Goal: Information Seeking & Learning: Learn about a topic

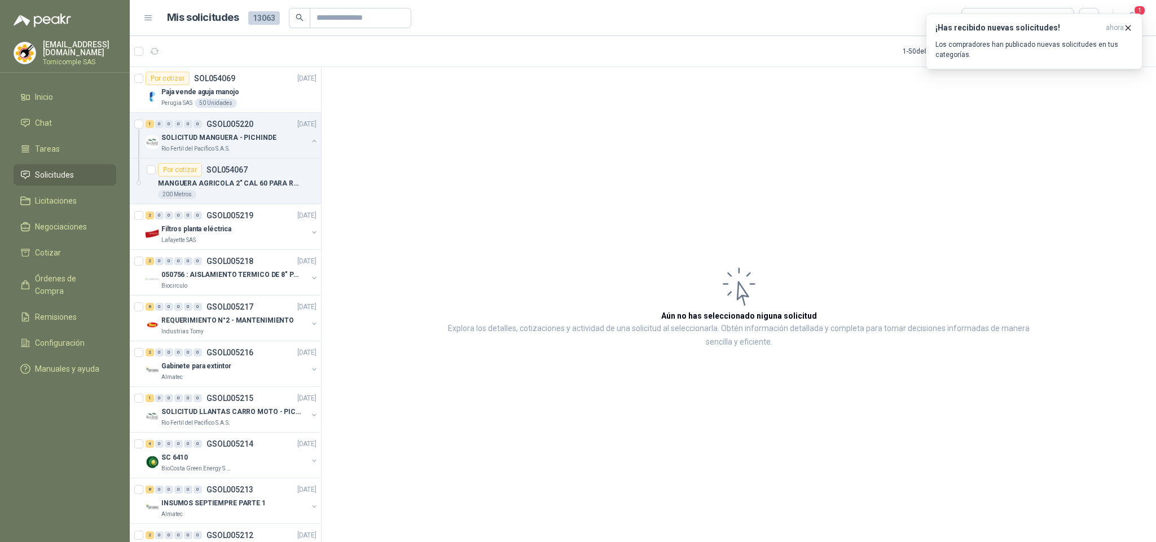
click at [1026, 55] on p "Los compradores han publicado nuevas solicitudes en tus categorías." at bounding box center [1033, 49] width 197 height 20
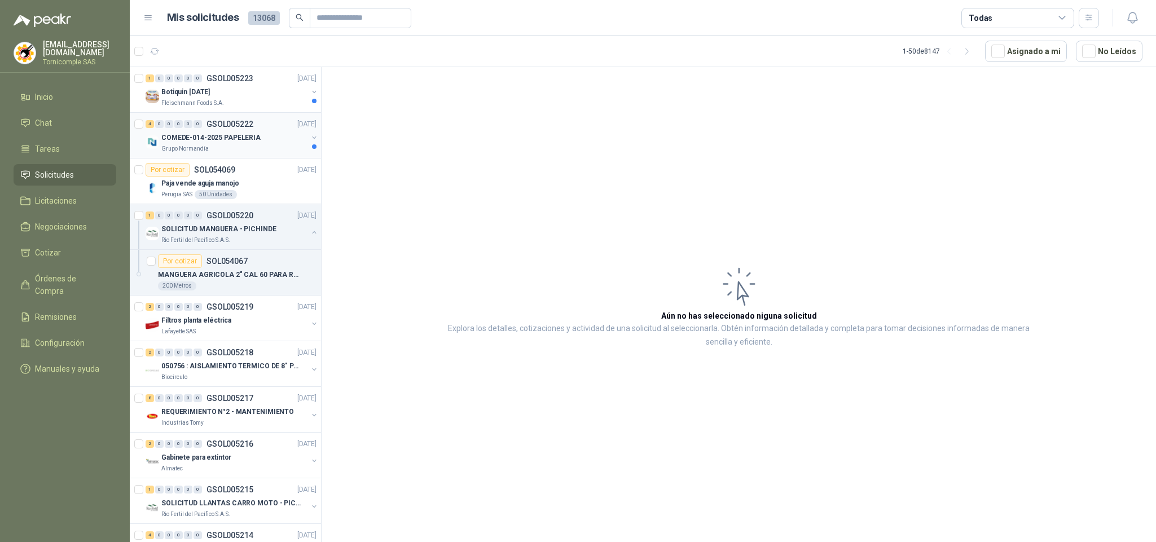
click at [230, 138] on p "COMEDE-014-2025 PAPELERIA" at bounding box center [210, 138] width 99 height 11
click at [232, 139] on p "COMEDE-014-2025 PAPELERIA" at bounding box center [210, 138] width 99 height 11
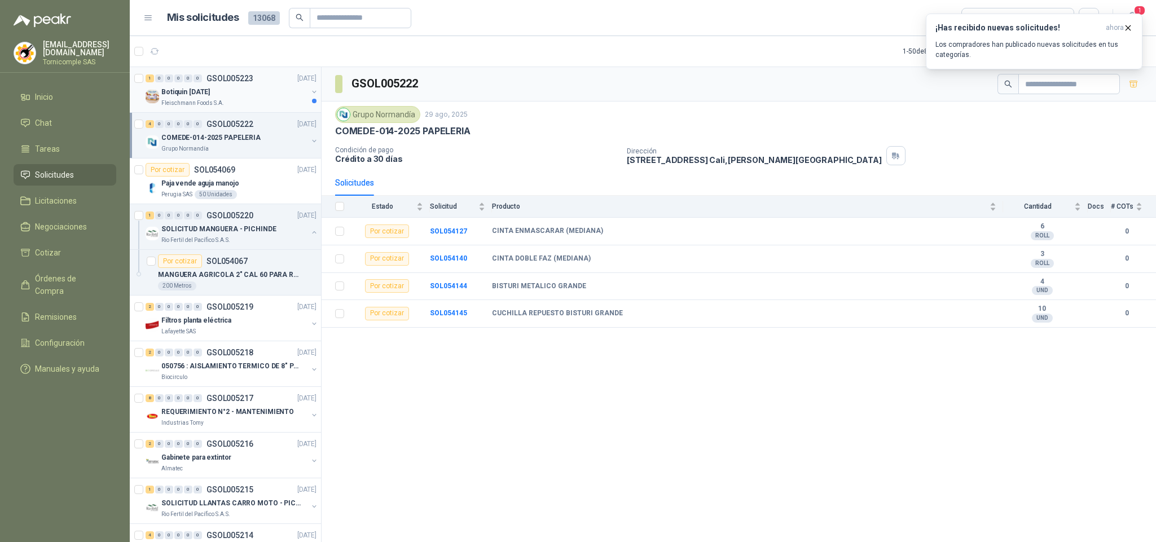
click at [248, 78] on p "GSOL005223" at bounding box center [229, 78] width 47 height 8
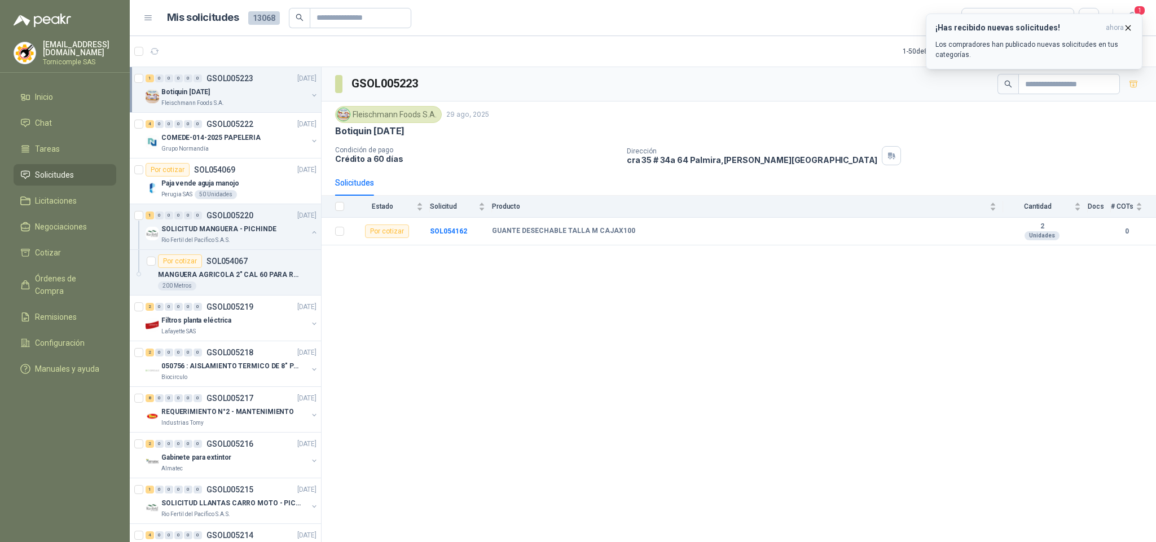
click at [1020, 60] on button "¡Has recibido nuevas solicitudes! ahora Los compradores han publicado nuevas so…" at bounding box center [1034, 42] width 217 height 56
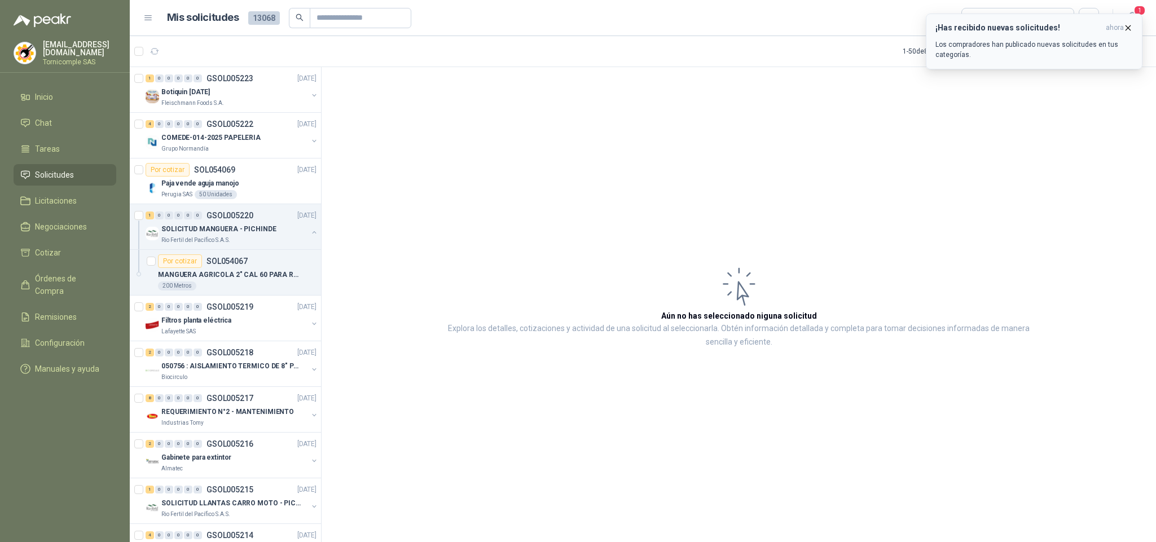
click at [1093, 39] on p "Los compradores han publicado nuevas solicitudes en tus categorías." at bounding box center [1033, 49] width 197 height 20
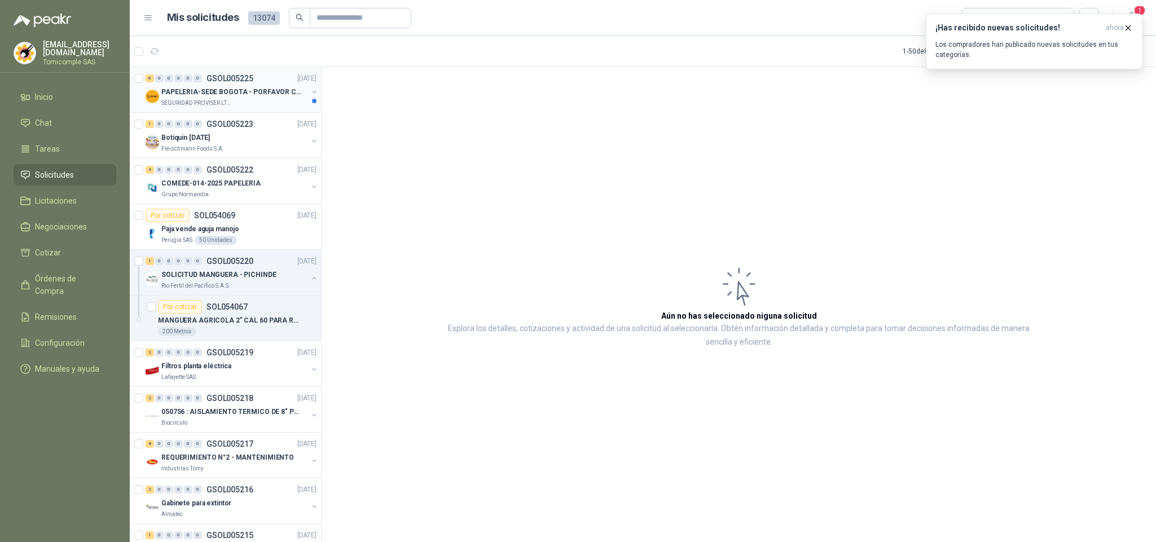
click at [178, 100] on p "SEGURIDAD PROVISER LTDA" at bounding box center [196, 103] width 71 height 9
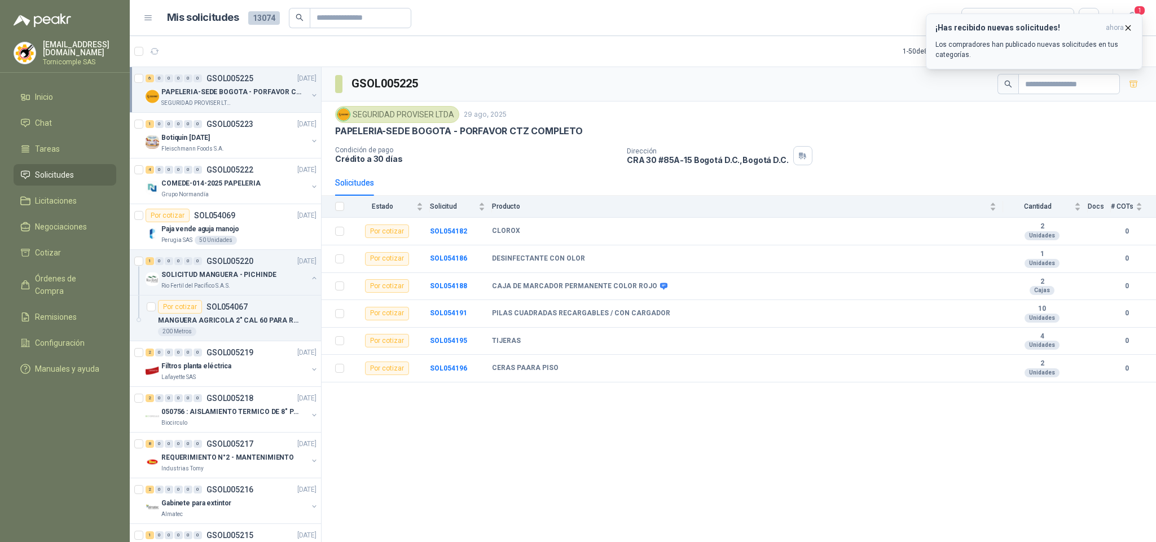
click at [1105, 41] on p "Los compradores han publicado nuevas solicitudes en tus categorías." at bounding box center [1033, 49] width 197 height 20
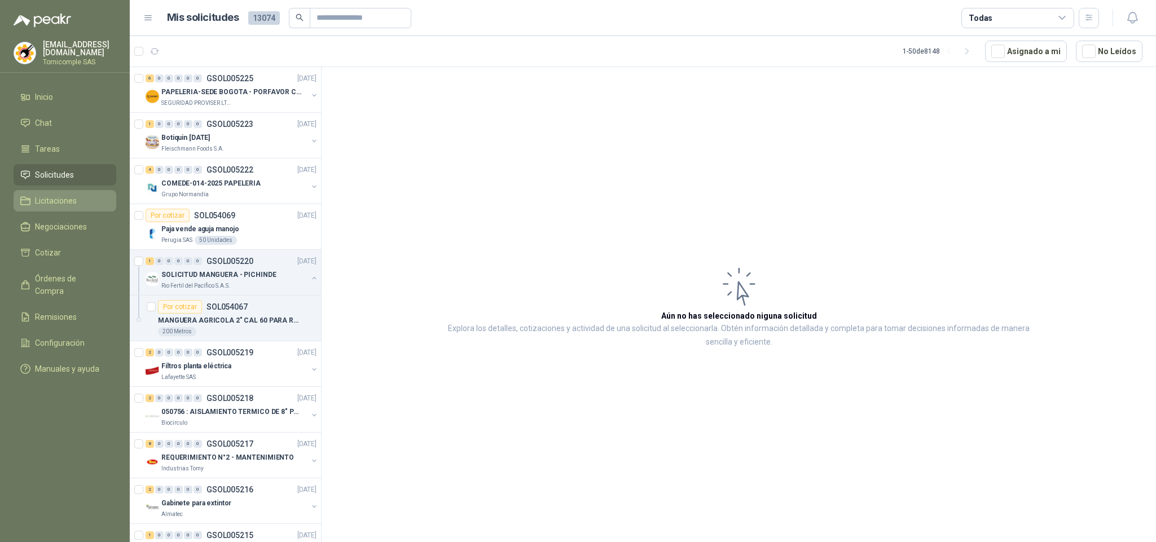
click at [76, 191] on link "Licitaciones" at bounding box center [65, 200] width 103 height 21
click at [70, 173] on span "Solicitudes" at bounding box center [54, 175] width 39 height 12
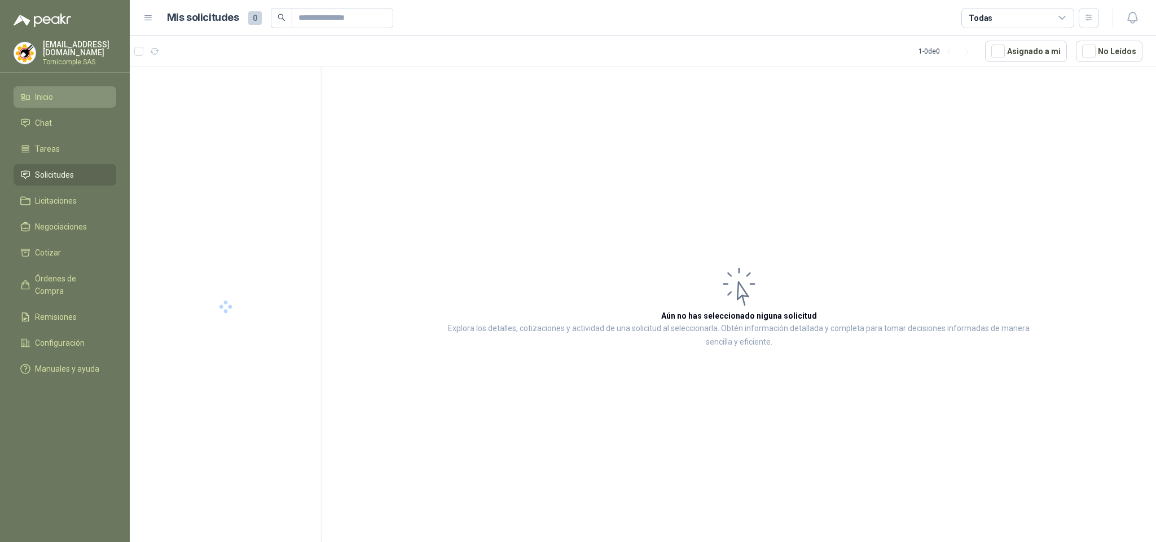
click at [71, 92] on li "Inicio" at bounding box center [64, 97] width 89 height 12
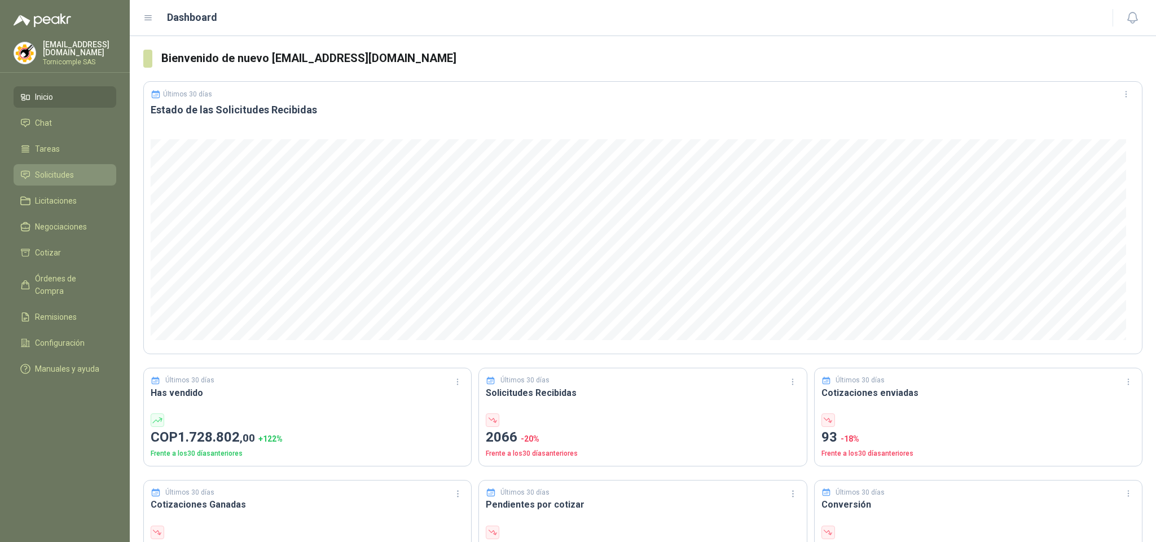
click at [73, 177] on li "Solicitudes" at bounding box center [64, 175] width 89 height 12
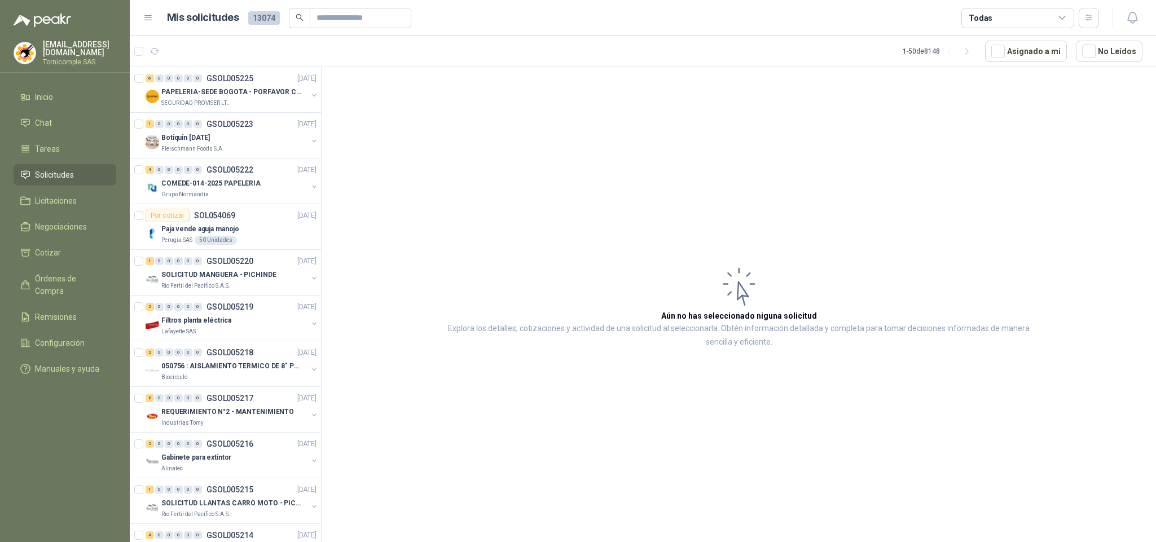
click at [98, 180] on link "Solicitudes" at bounding box center [65, 174] width 103 height 21
click at [82, 97] on li "Inicio" at bounding box center [64, 97] width 89 height 12
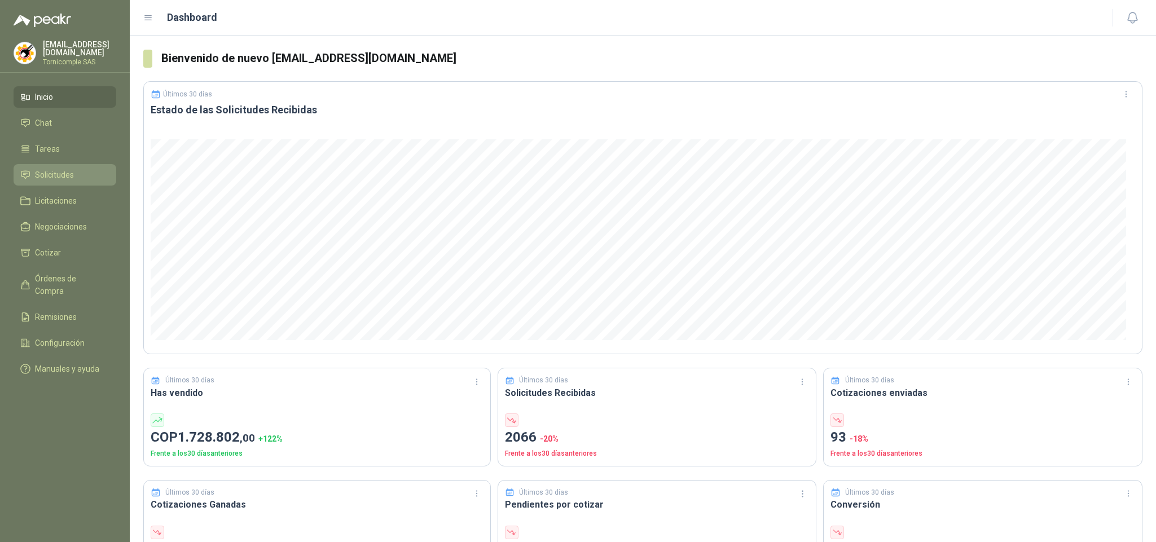
click at [82, 171] on li "Solicitudes" at bounding box center [64, 175] width 89 height 12
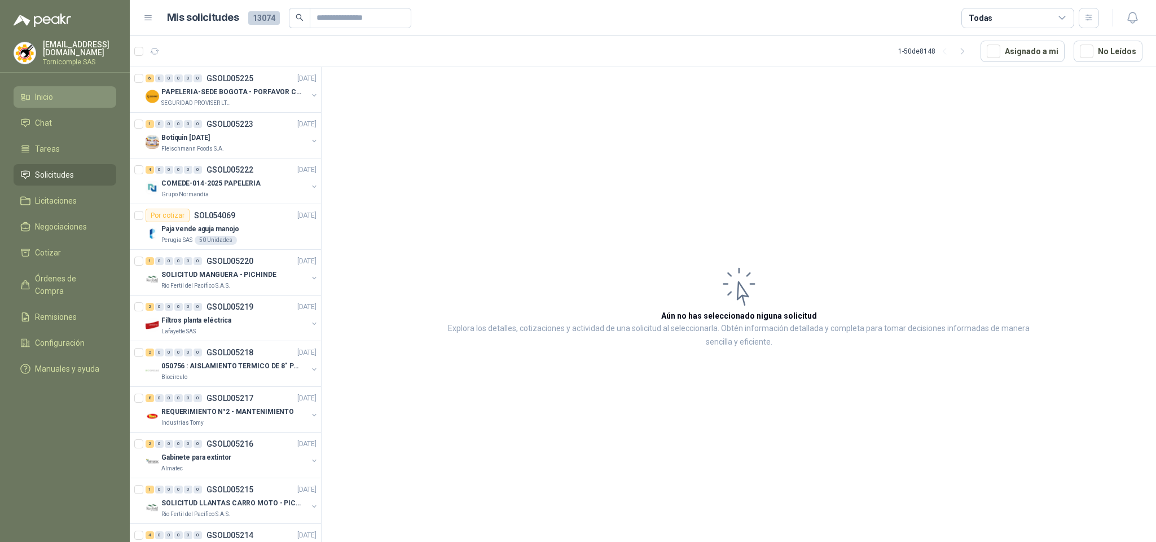
drag, startPoint x: 44, startPoint y: 80, endPoint x: 46, endPoint y: 91, distance: 11.5
click at [45, 87] on menu "ventas@tornicomple.com Tornicomple SAS Inicio Chat Tareas Solicitudes Licitacio…" at bounding box center [65, 271] width 130 height 542
click at [47, 92] on span "Inicio" at bounding box center [44, 97] width 18 height 12
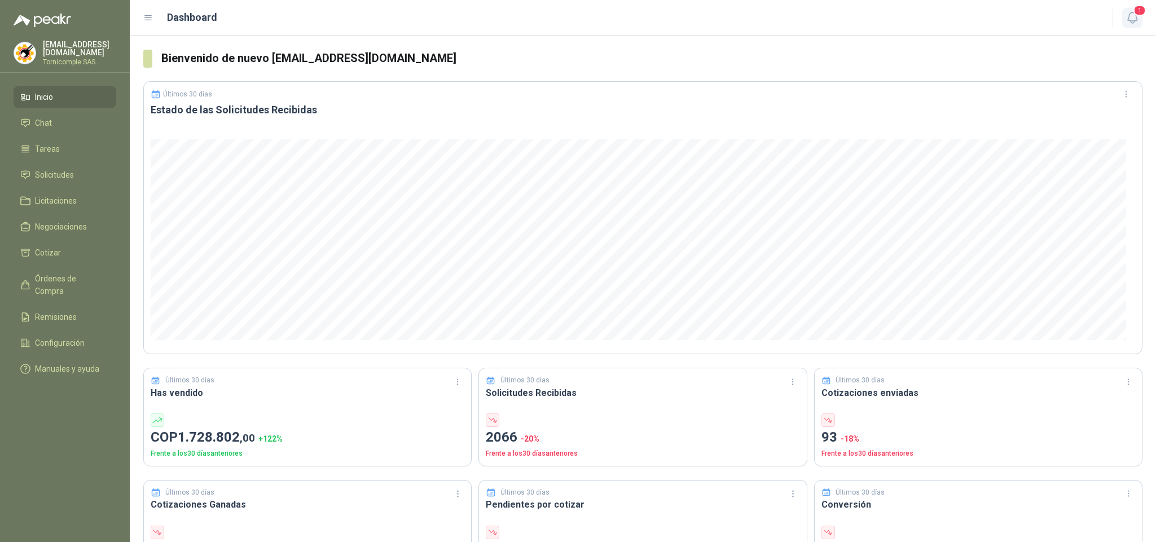
click at [1129, 22] on icon "button" at bounding box center [1132, 18] width 14 height 14
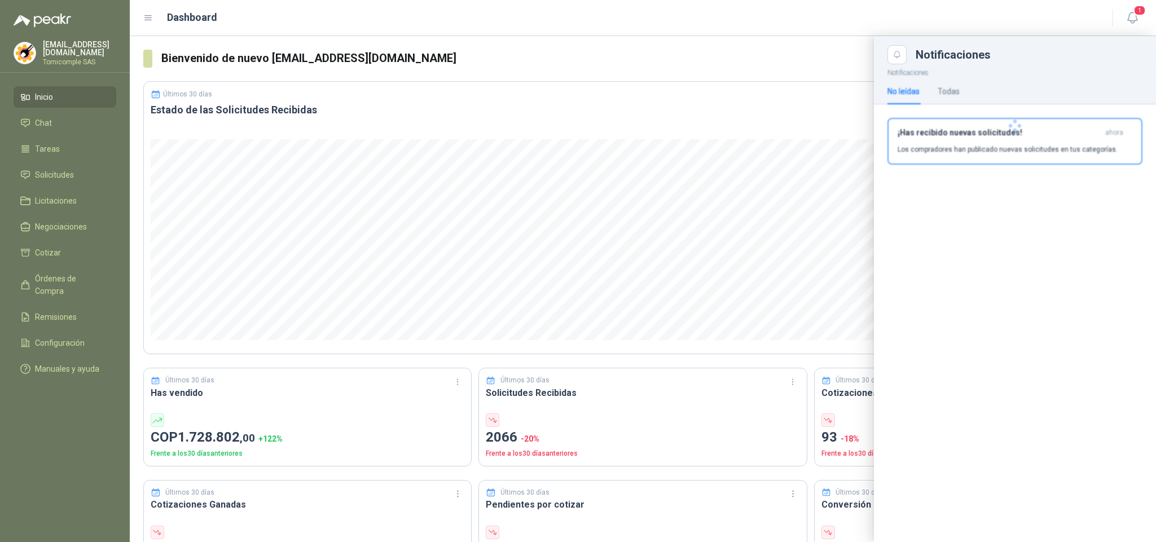
click at [1075, 124] on div at bounding box center [1015, 125] width 282 height 123
click at [1072, 134] on h3 "¡Has recibido nuevas solicitudes!" at bounding box center [999, 133] width 203 height 10
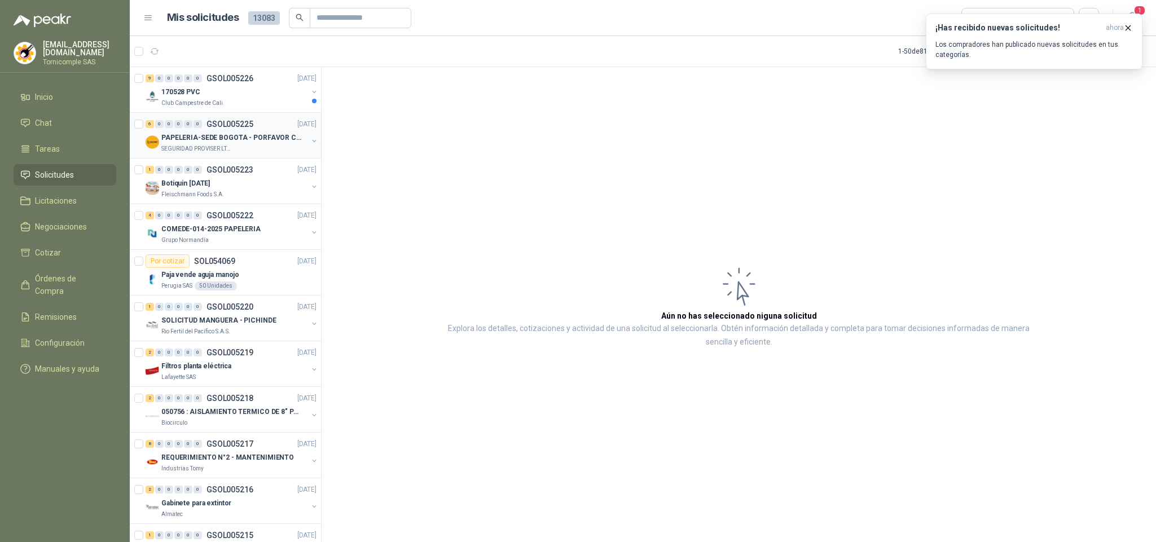
click at [182, 115] on div "6 0 0 0 0 0 GSOL005225 [DATE] PAPELERIA-SEDE BOGOTA - PORFAVOR CTZ COMPLETO SEG…" at bounding box center [225, 136] width 191 height 46
click at [182, 110] on div "9 0 0 0 0 0 GSOL005226 29/08/25 170528 PVC Club Campestre de Cali" at bounding box center [225, 90] width 191 height 46
click at [252, 78] on p "GSOL005226" at bounding box center [229, 78] width 47 height 8
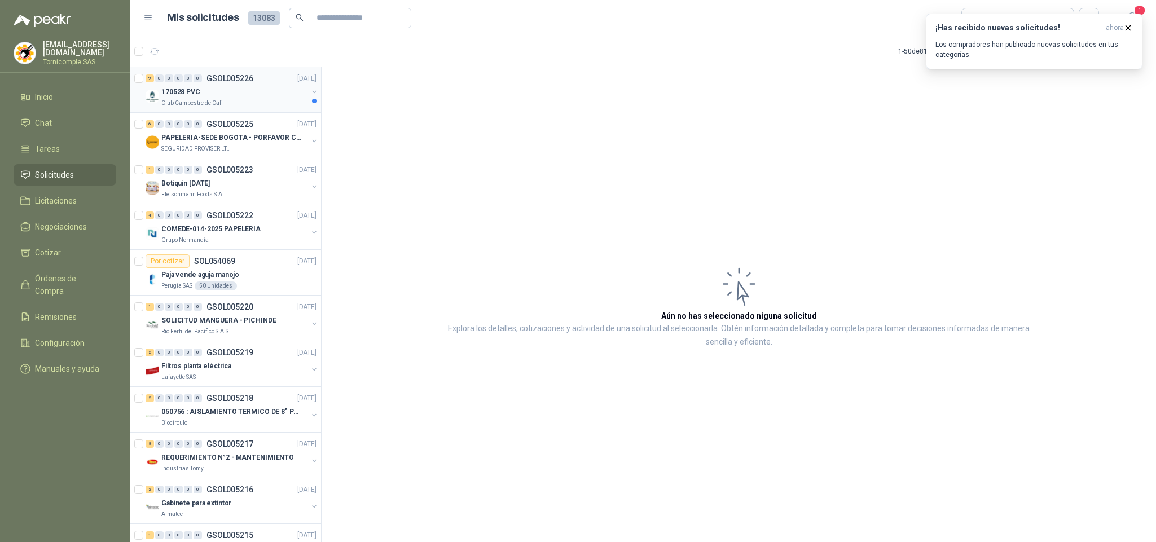
click at [252, 78] on p "GSOL005226" at bounding box center [229, 78] width 47 height 8
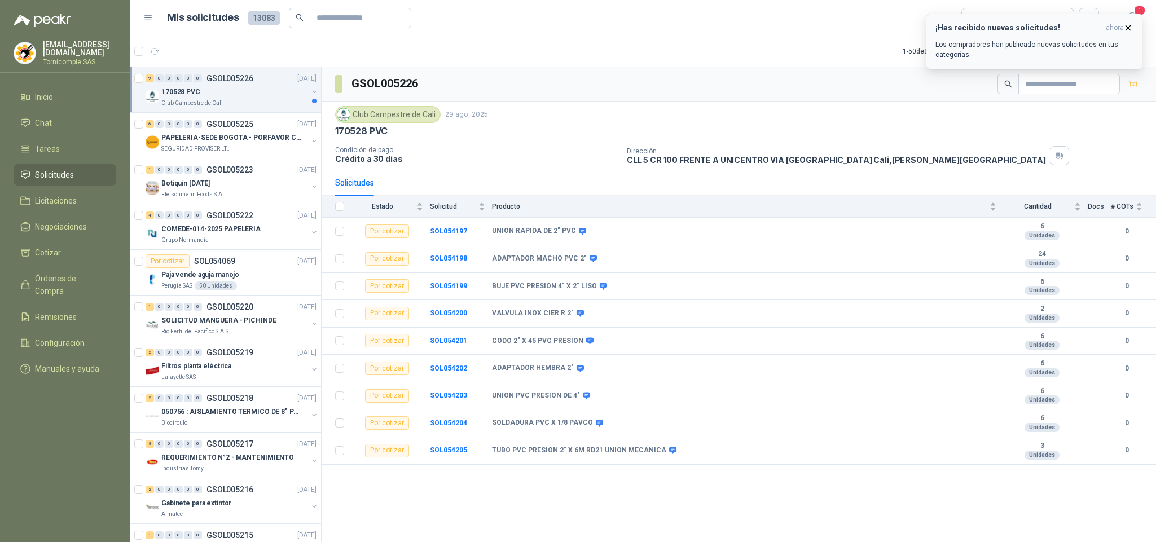
click at [1116, 39] on p "Los compradores han publicado nuevas solicitudes en tus categorías." at bounding box center [1033, 49] width 197 height 20
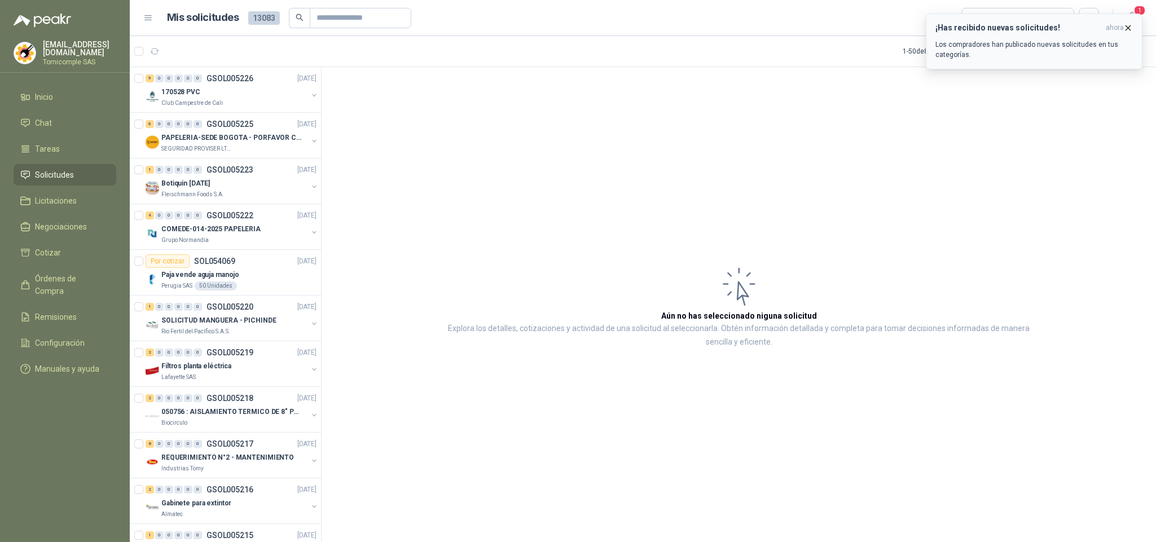
click at [1026, 43] on p "Los compradores han publicado nuevas solicitudes en tus categorías." at bounding box center [1033, 49] width 197 height 20
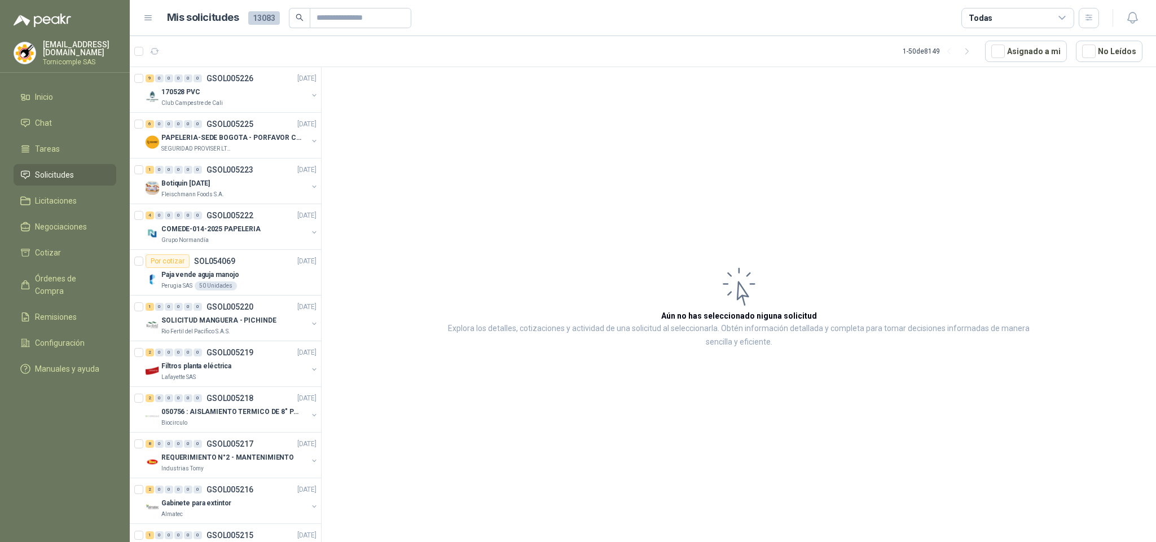
click at [1134, 19] on icon "button" at bounding box center [1132, 18] width 14 height 14
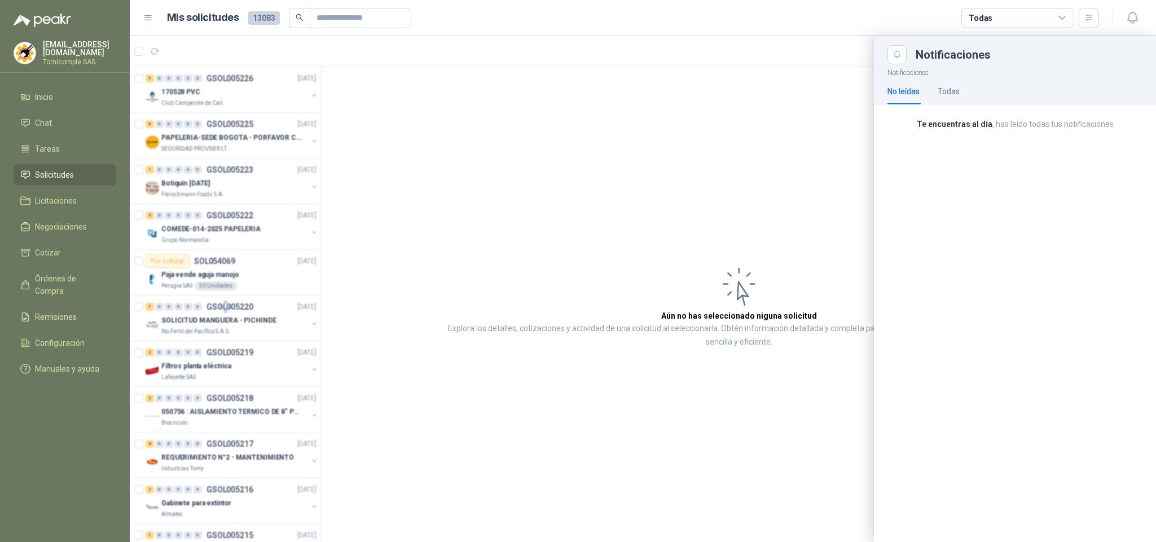
click at [1012, 143] on div "Notificaciones No leídas Todas Te encuentras al día , has leído todas tus notif…" at bounding box center [1015, 303] width 282 height 478
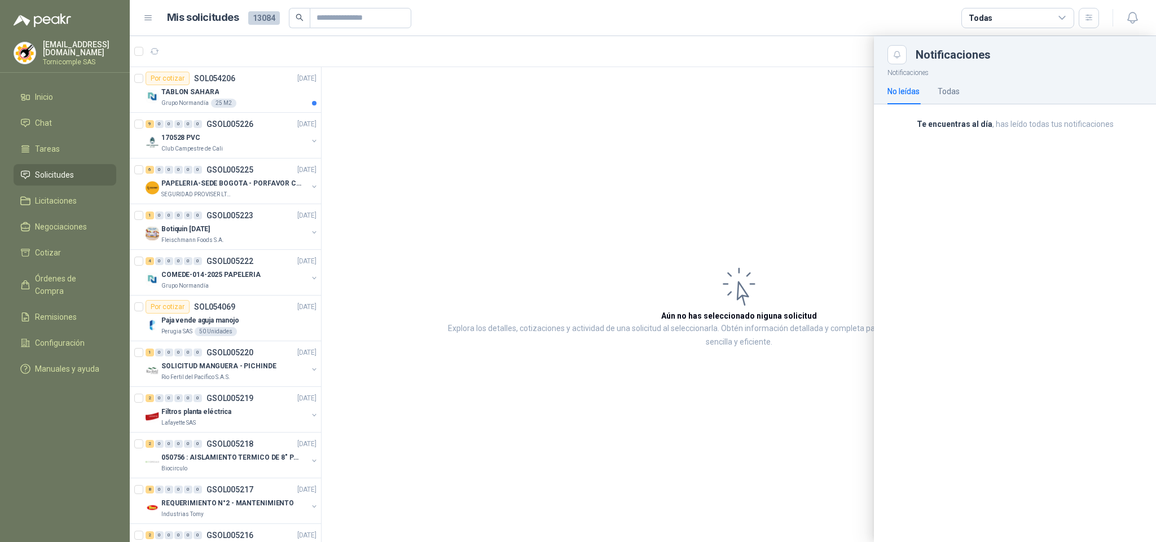
click at [266, 91] on div at bounding box center [643, 289] width 1026 height 506
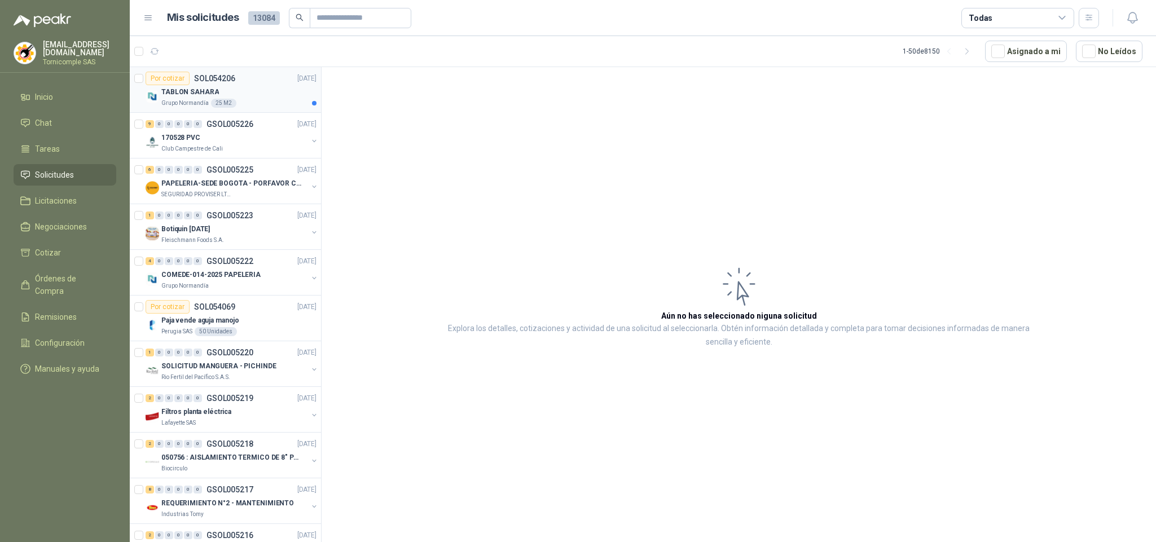
click at [266, 94] on div "TABLON SAHARA" at bounding box center [238, 92] width 155 height 14
